Goal: Find specific page/section: Locate item on page

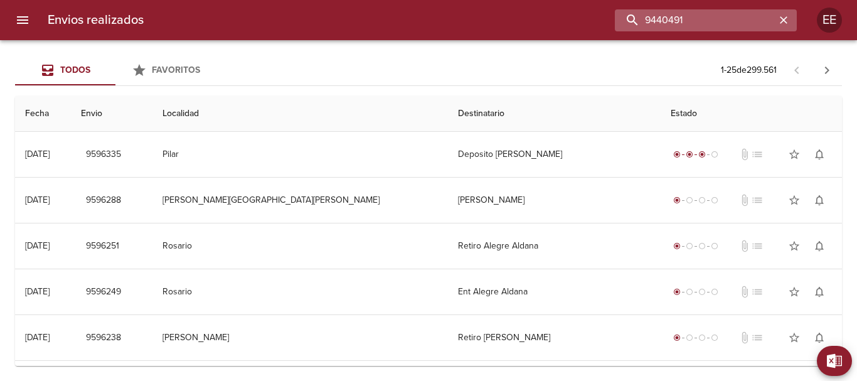
type input "9440491"
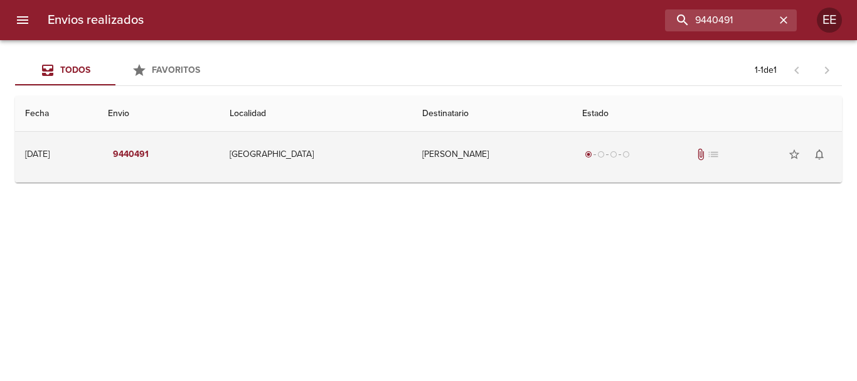
click at [540, 167] on td "[PERSON_NAME]" at bounding box center [492, 154] width 160 height 45
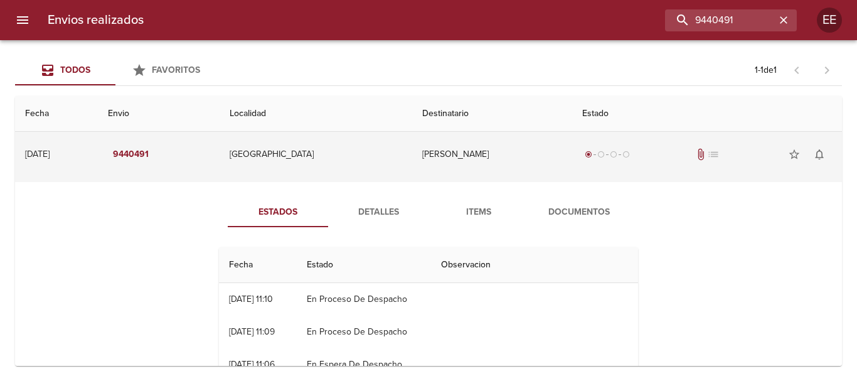
click at [694, 154] on span "attach_file" at bounding box center [700, 154] width 13 height 13
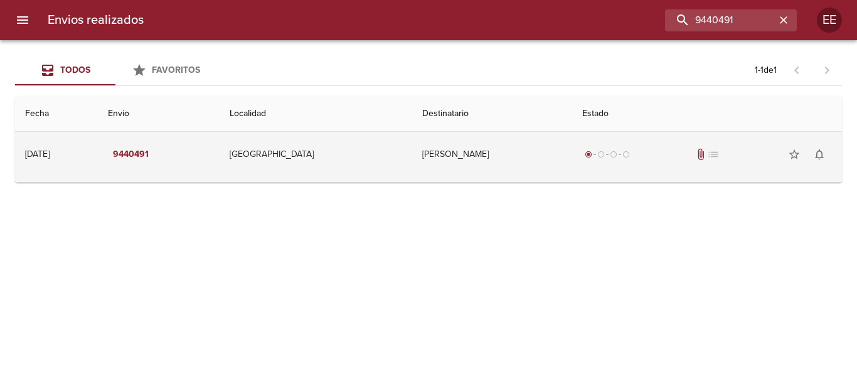
click at [694, 152] on span "attach_file" at bounding box center [700, 154] width 13 height 13
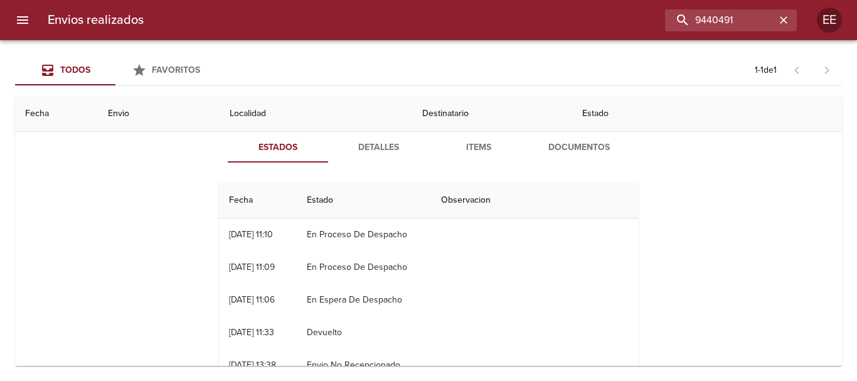
scroll to position [13, 0]
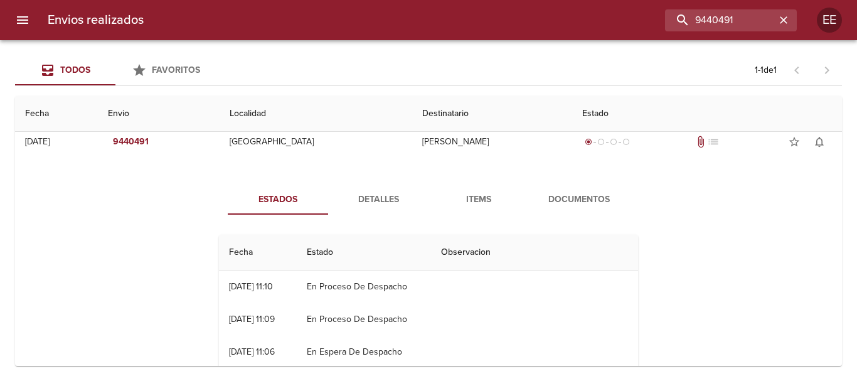
click at [565, 184] on button "Documentos" at bounding box center [579, 199] width 100 height 30
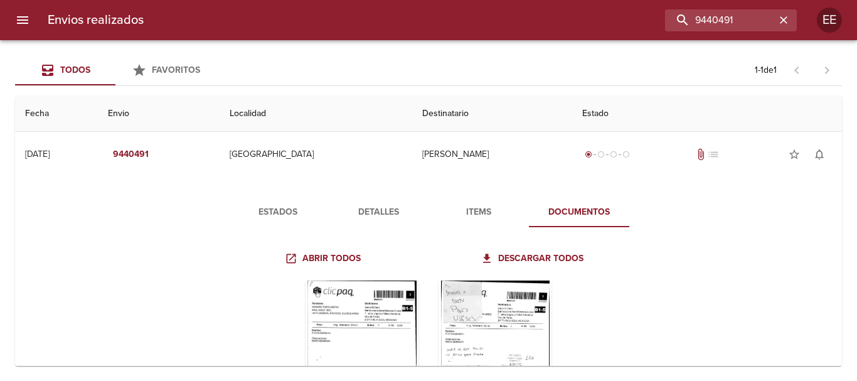
scroll to position [107, 0]
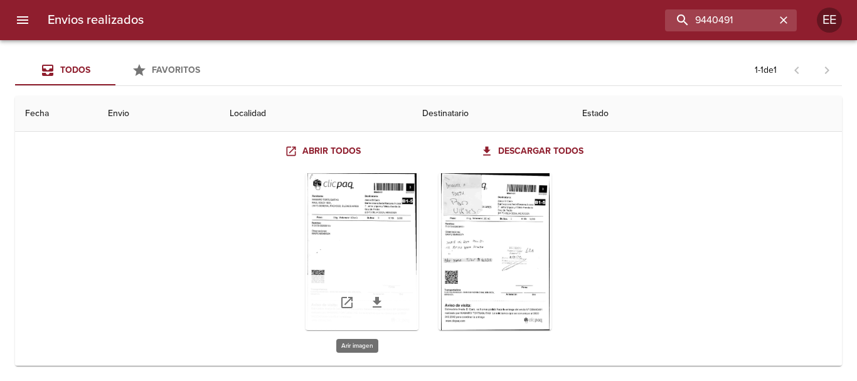
click at [374, 210] on div "Tabla de envíos del cliente" at bounding box center [362, 251] width 113 height 157
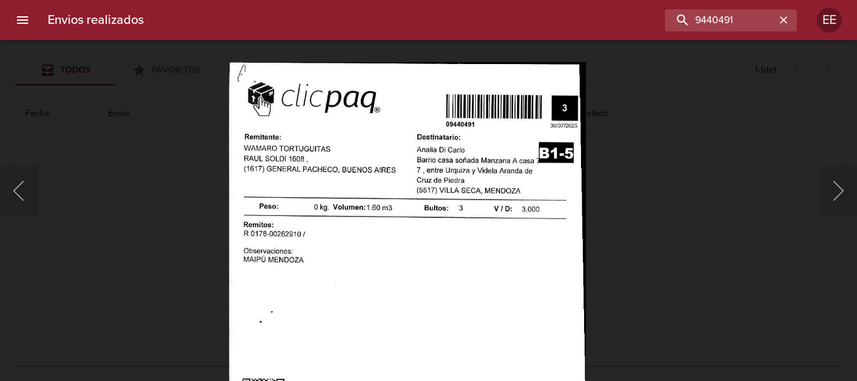
click at [504, 231] on img "Lightbox" at bounding box center [406, 318] width 357 height 513
click at [845, 193] on button "Siguiente" at bounding box center [838, 191] width 38 height 50
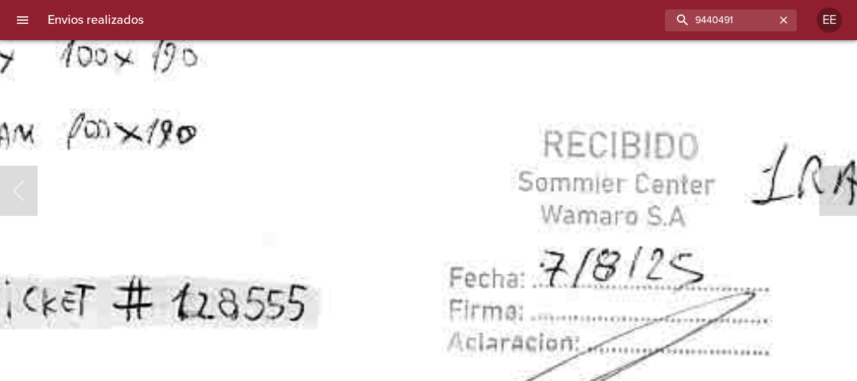
click at [415, 191] on img "Lightbox" at bounding box center [356, 192] width 1429 height 2070
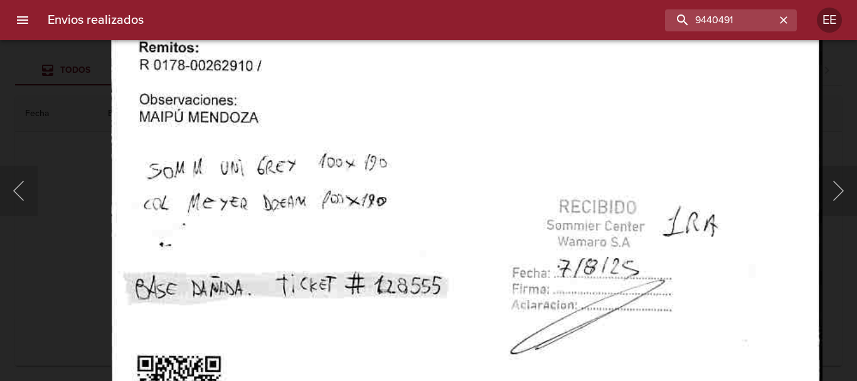
click at [441, 212] on img "Lightbox" at bounding box center [466, 230] width 711 height 1030
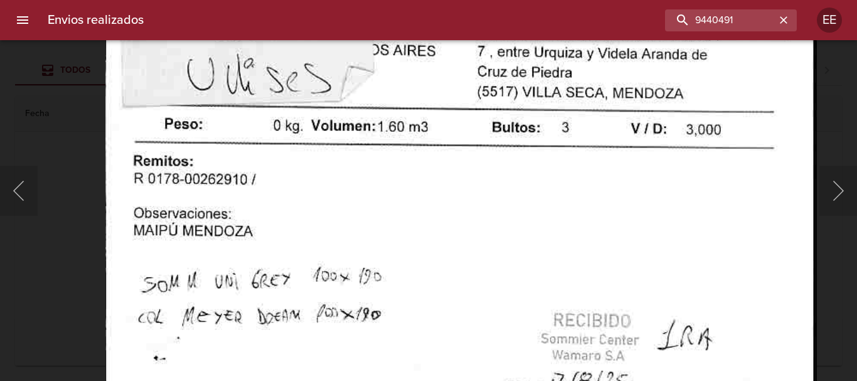
click at [702, 296] on img "Lightbox" at bounding box center [460, 344] width 711 height 1030
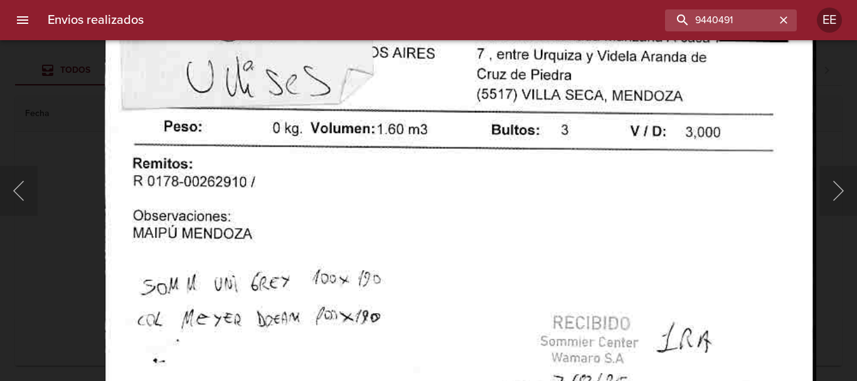
click at [282, 191] on img "Lightbox" at bounding box center [460, 346] width 711 height 1030
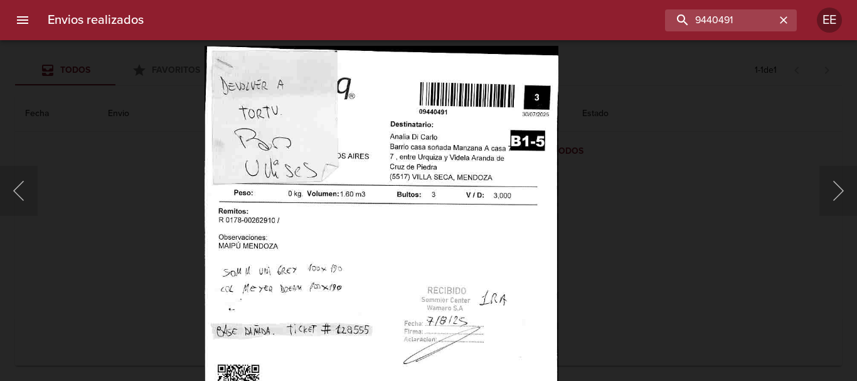
click at [248, 129] on img "Lightbox" at bounding box center [382, 302] width 354 height 513
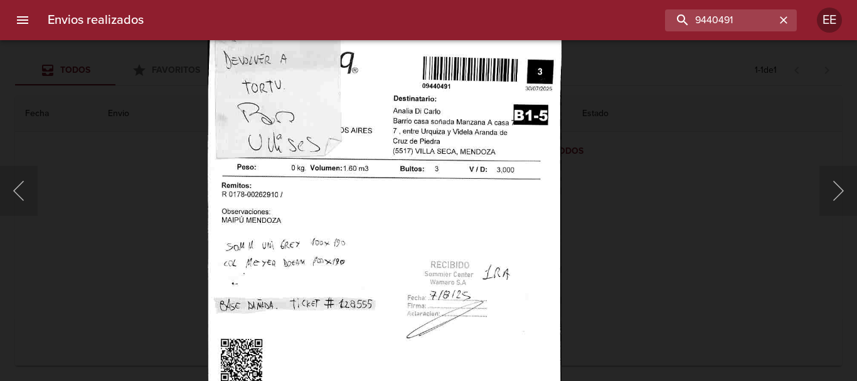
click at [12, 196] on div at bounding box center [6, 190] width 13 height 381
click at [24, 188] on button "Anterior" at bounding box center [19, 191] width 38 height 50
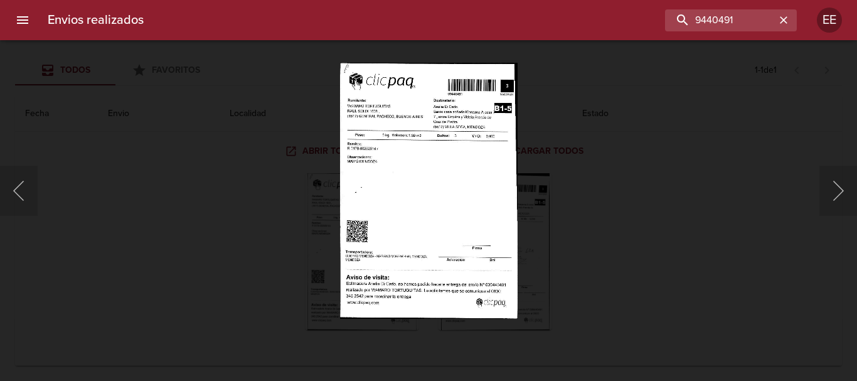
click at [455, 250] on img "Lightbox" at bounding box center [428, 190] width 178 height 255
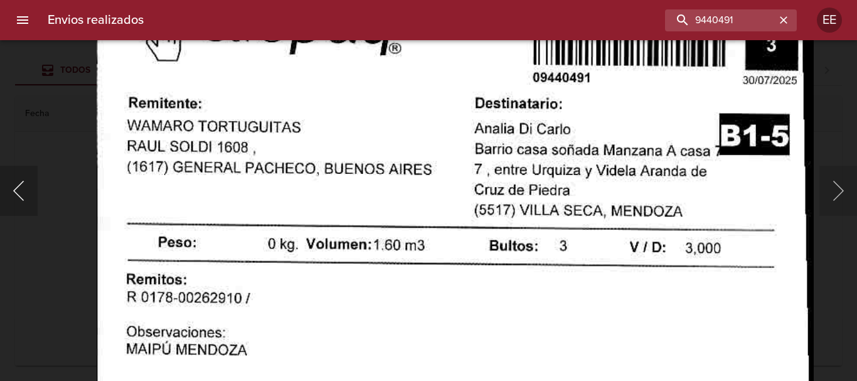
click at [13, 208] on button "Anterior" at bounding box center [19, 191] width 38 height 50
click at [24, 190] on button "Anterior" at bounding box center [19, 191] width 38 height 50
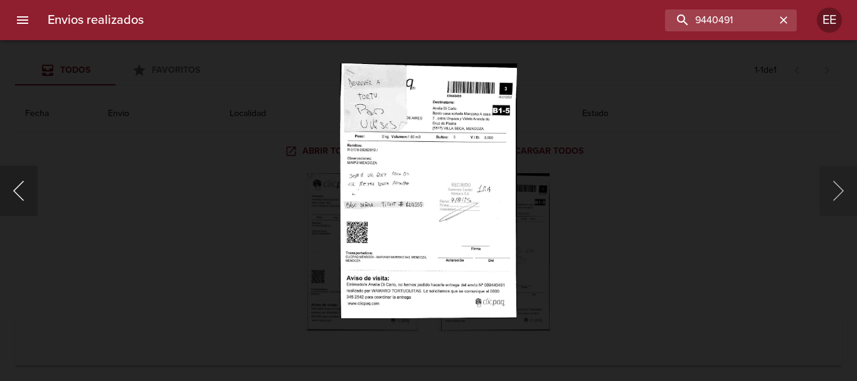
click at [24, 190] on button "Anterior" at bounding box center [19, 191] width 38 height 50
